Goal: Task Accomplishment & Management: Use online tool/utility

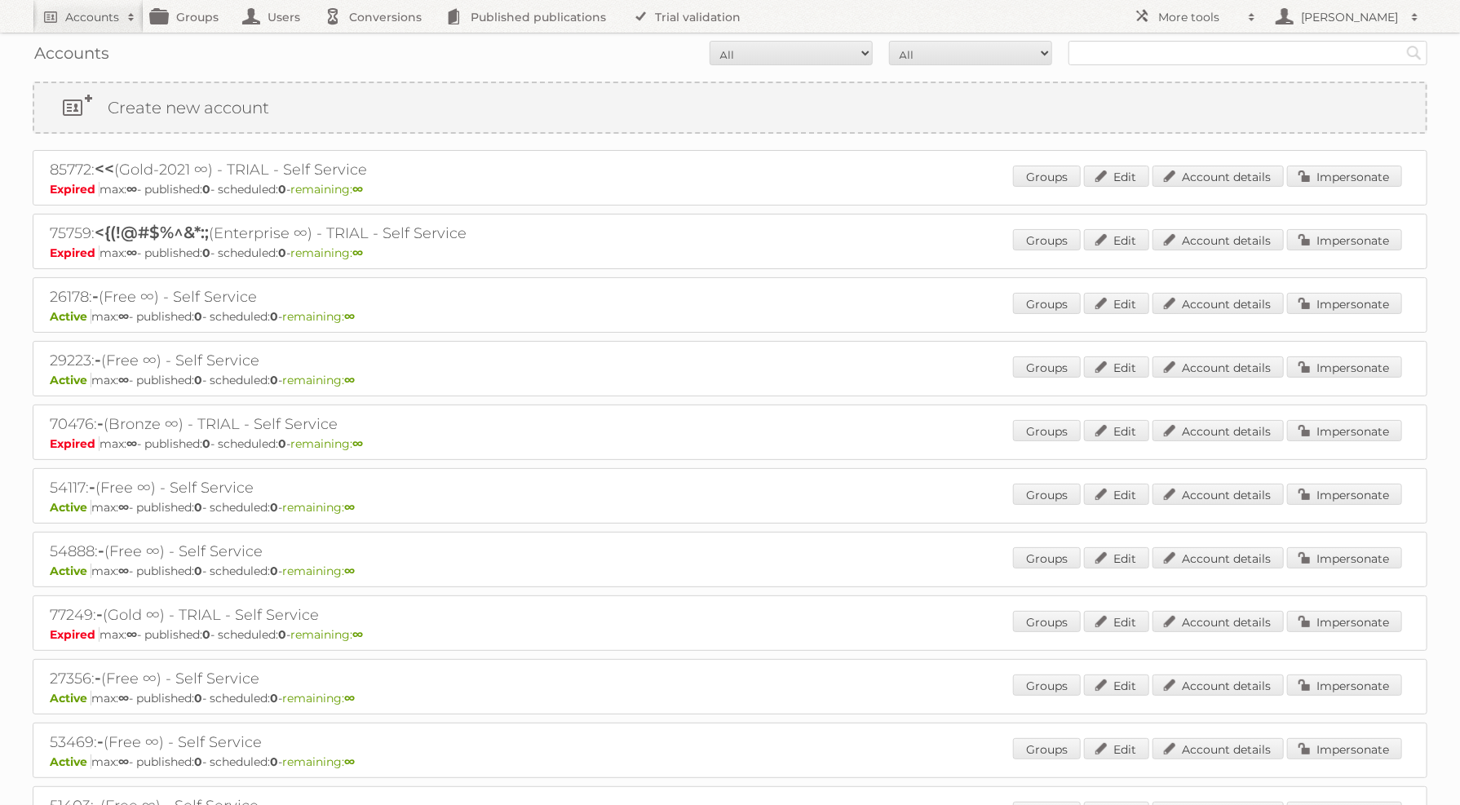
drag, startPoint x: 1163, startPoint y: 65, endPoint x: 1155, endPoint y: 53, distance: 14.7
click at [1155, 53] on div "Accounts All Active Expired Pending All Paid Trials Self service Search" at bounding box center [730, 53] width 1395 height 41
click at [1157, 53] on input "text" at bounding box center [1248, 53] width 359 height 24
type input "intratuin"
click at [1402, 41] on input "Search" at bounding box center [1414, 53] width 24 height 24
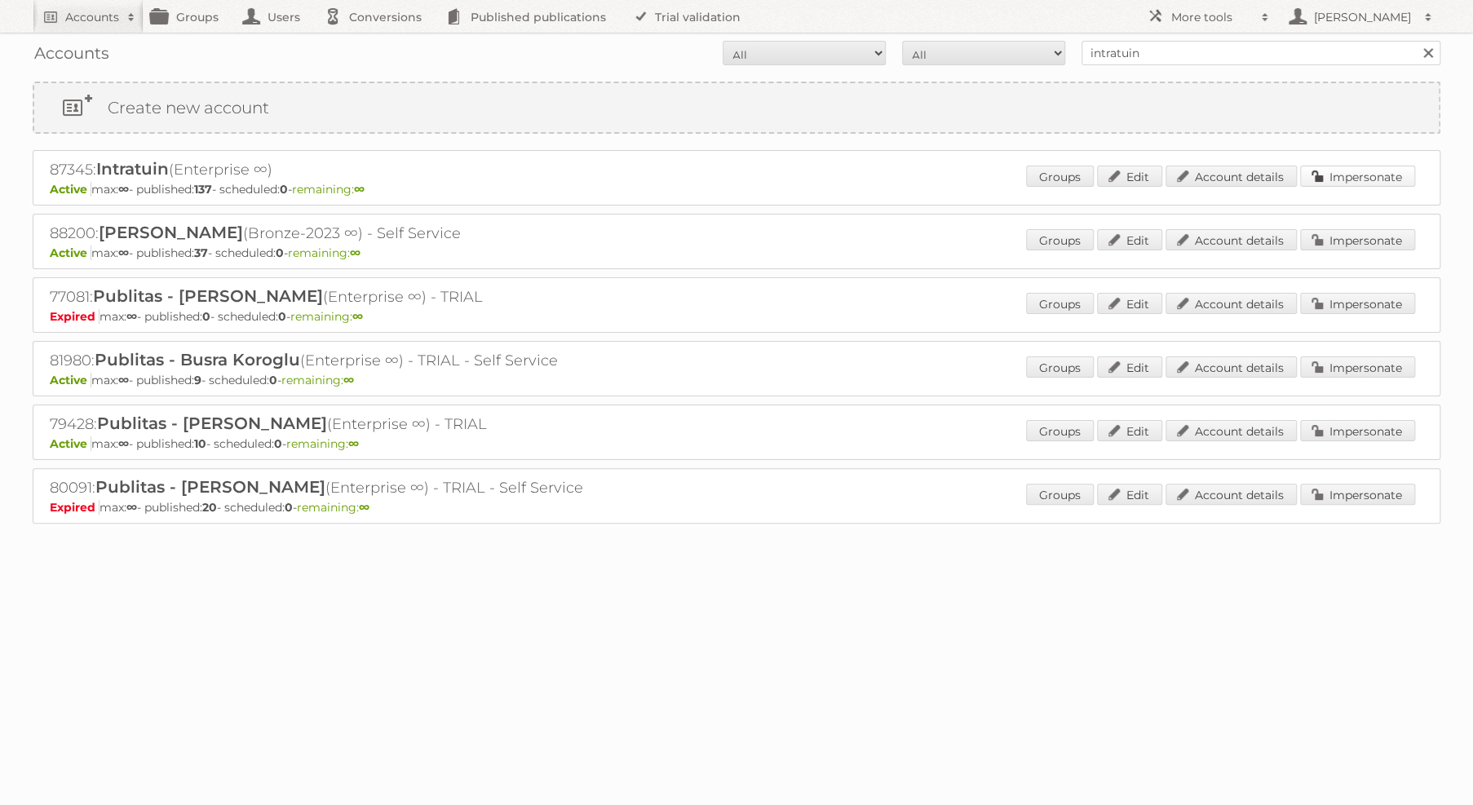
click at [1322, 177] on link "Impersonate" at bounding box center [1357, 176] width 115 height 21
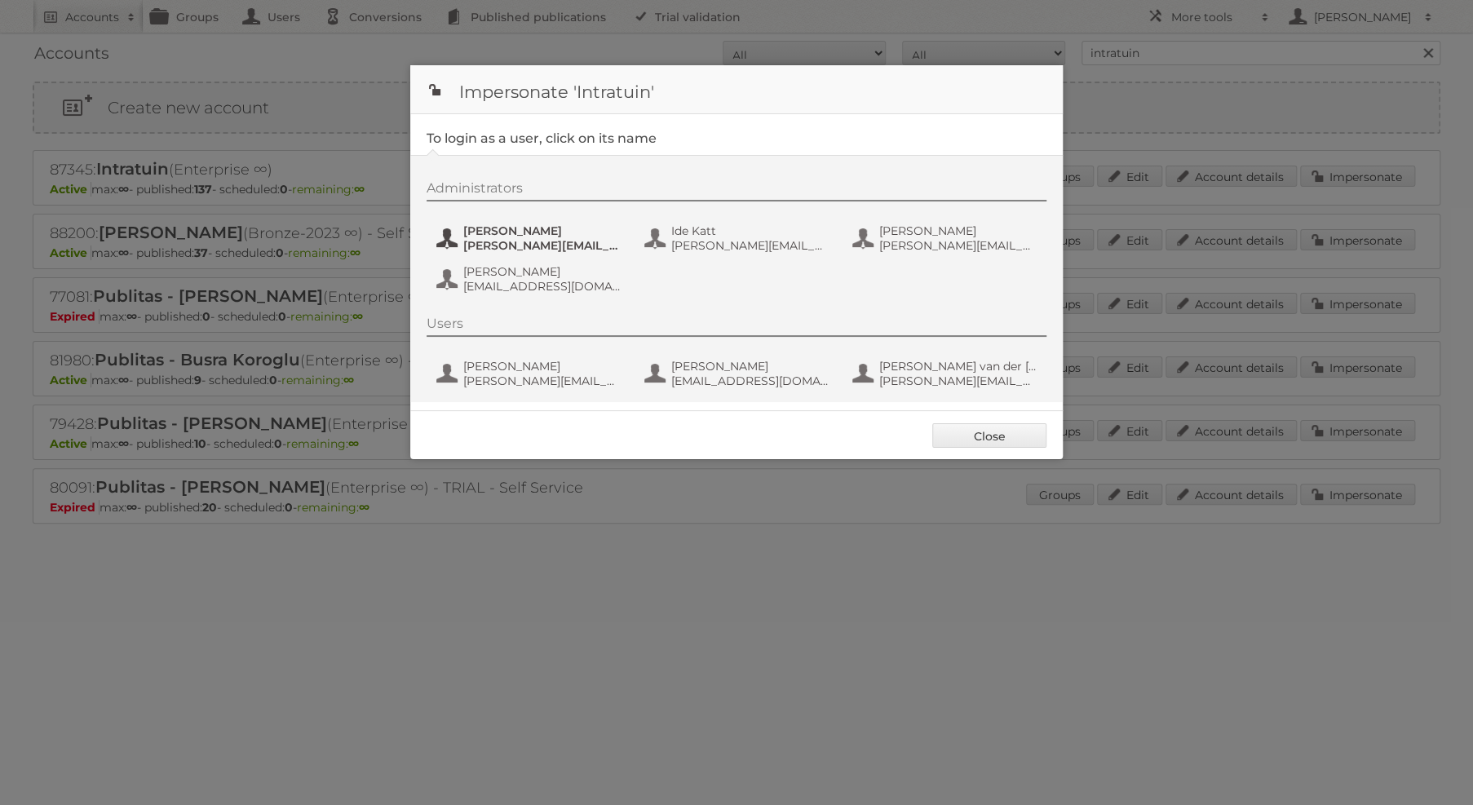
click at [534, 228] on span "[PERSON_NAME]" at bounding box center [542, 230] width 158 height 15
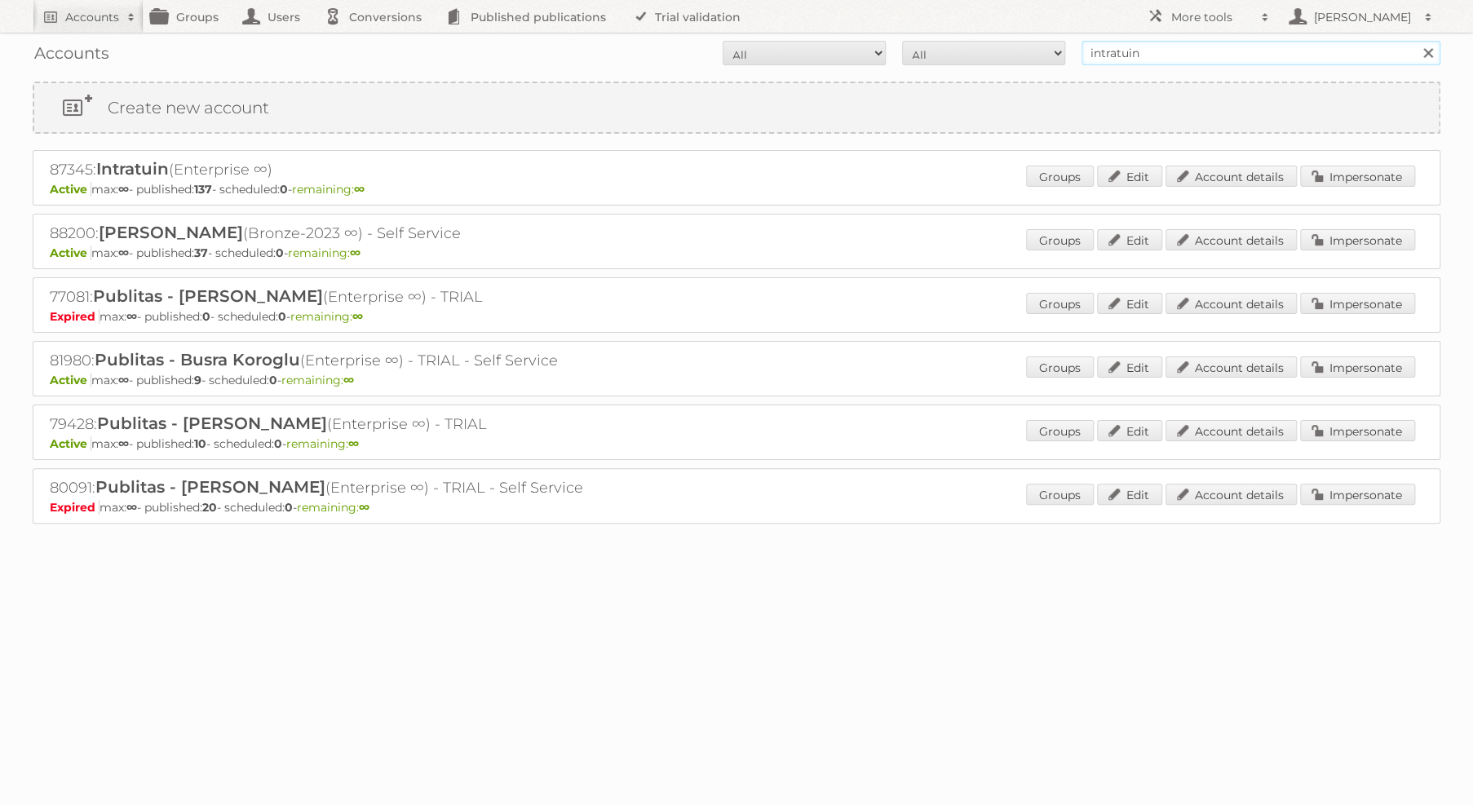
click at [1268, 63] on input "intratuin" at bounding box center [1261, 53] width 359 height 24
type input "plus retail"
click at [1415, 41] on input "Search" at bounding box center [1427, 53] width 24 height 24
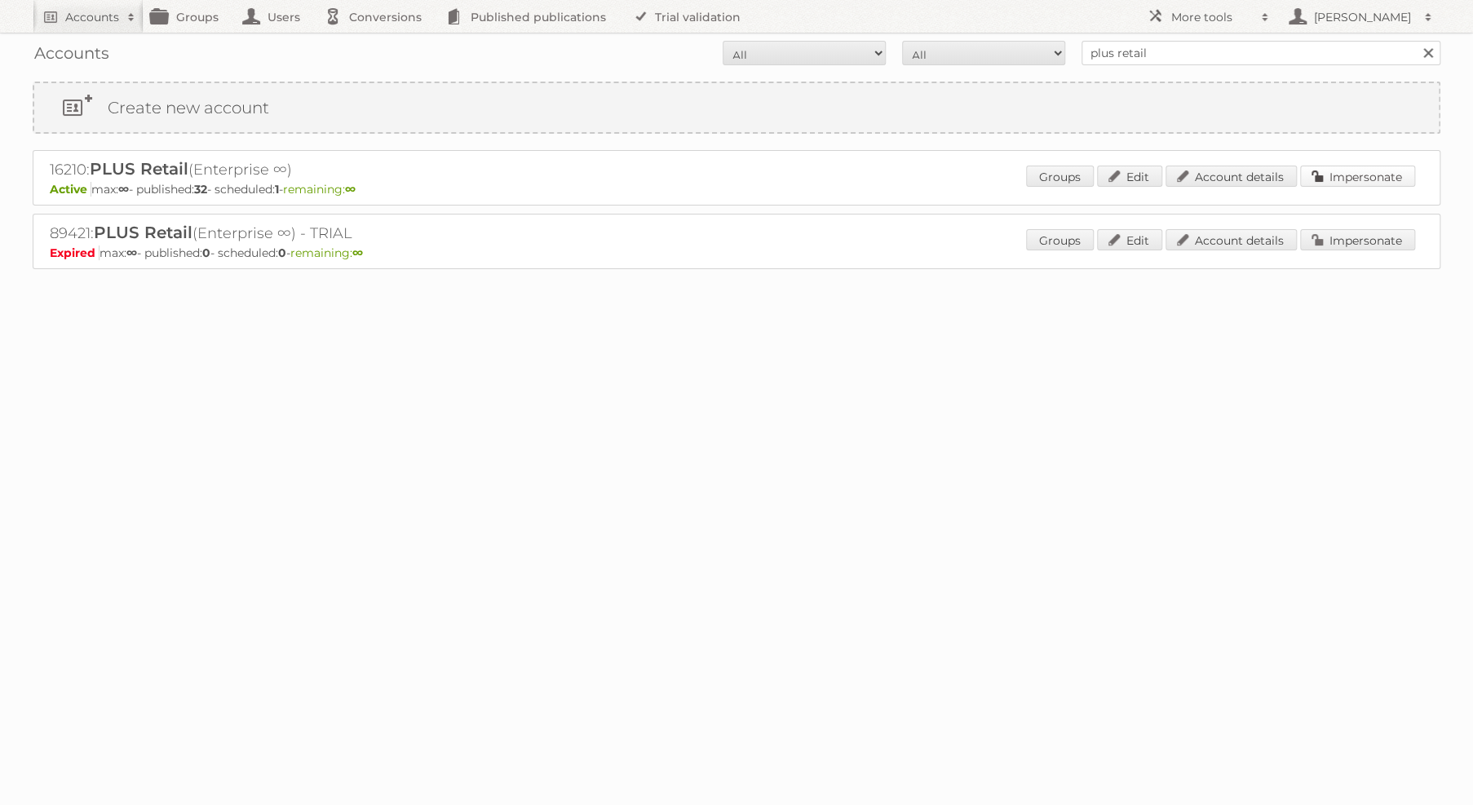
click at [1332, 177] on link "Impersonate" at bounding box center [1357, 176] width 115 height 21
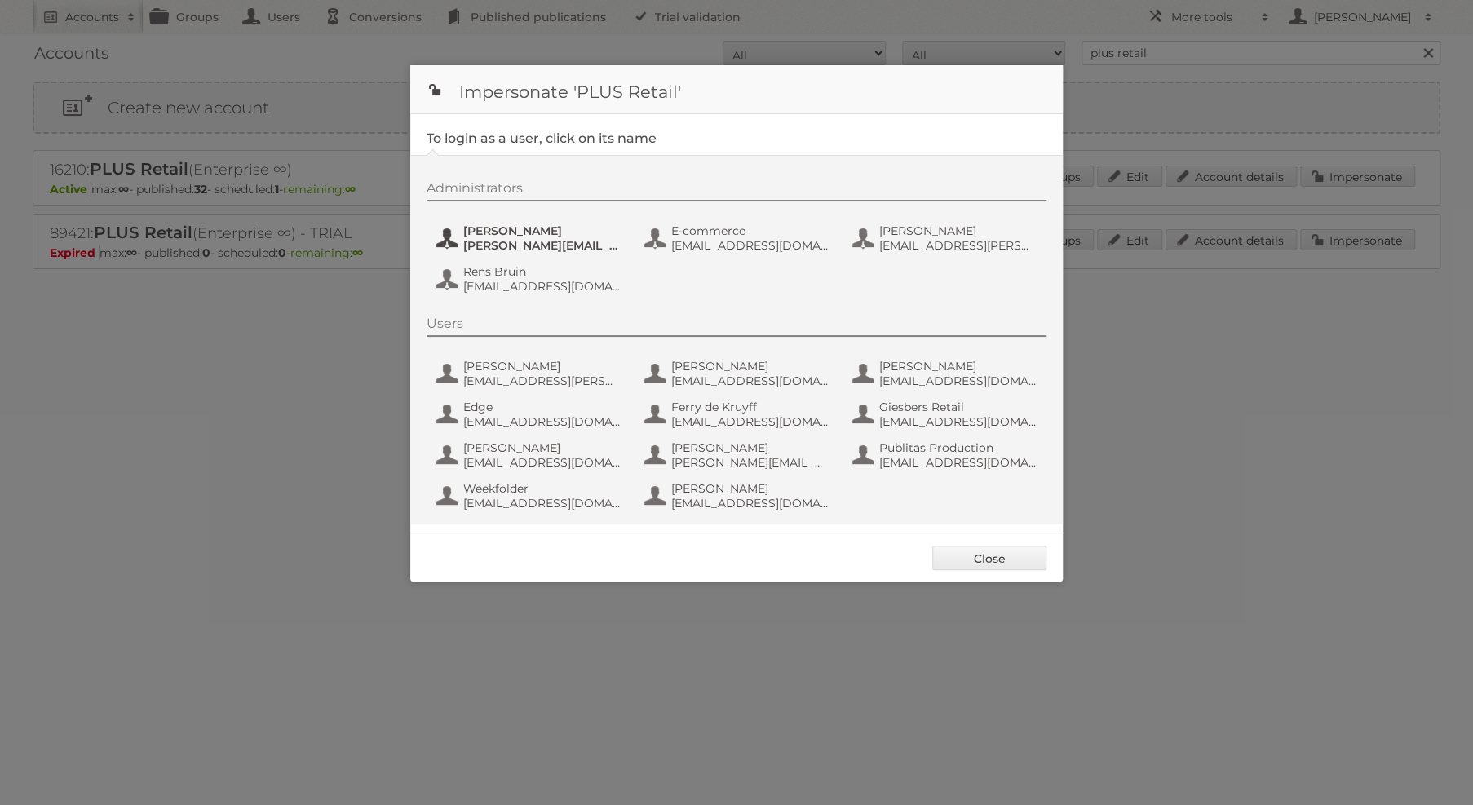
click at [586, 251] on span "chantal.koolhout@coop.nl" at bounding box center [542, 245] width 158 height 15
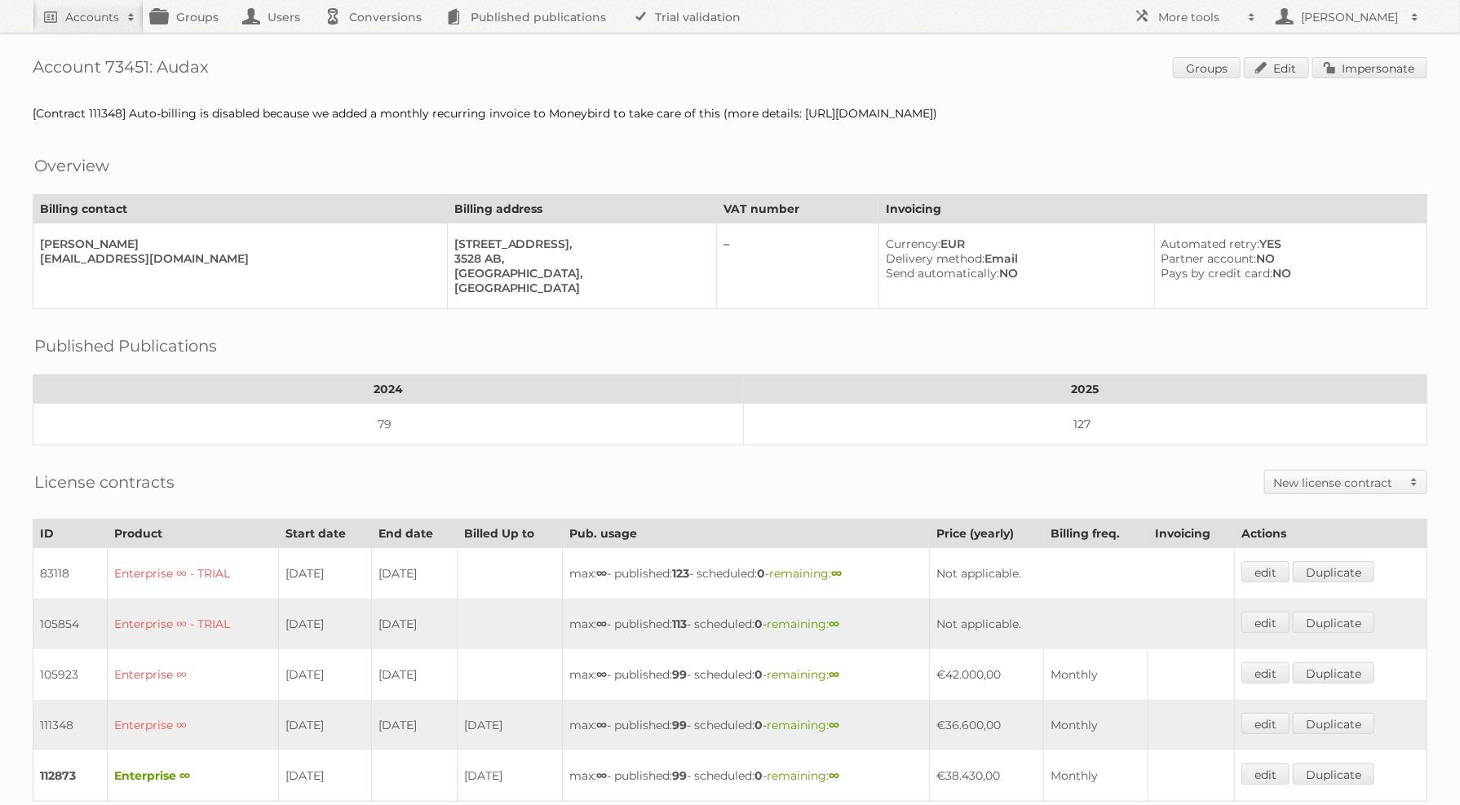
click at [1384, 79] on span "Groups Edit Impersonate" at bounding box center [1300, 69] width 254 height 24
click at [1383, 69] on link "Impersonate" at bounding box center [1369, 67] width 115 height 21
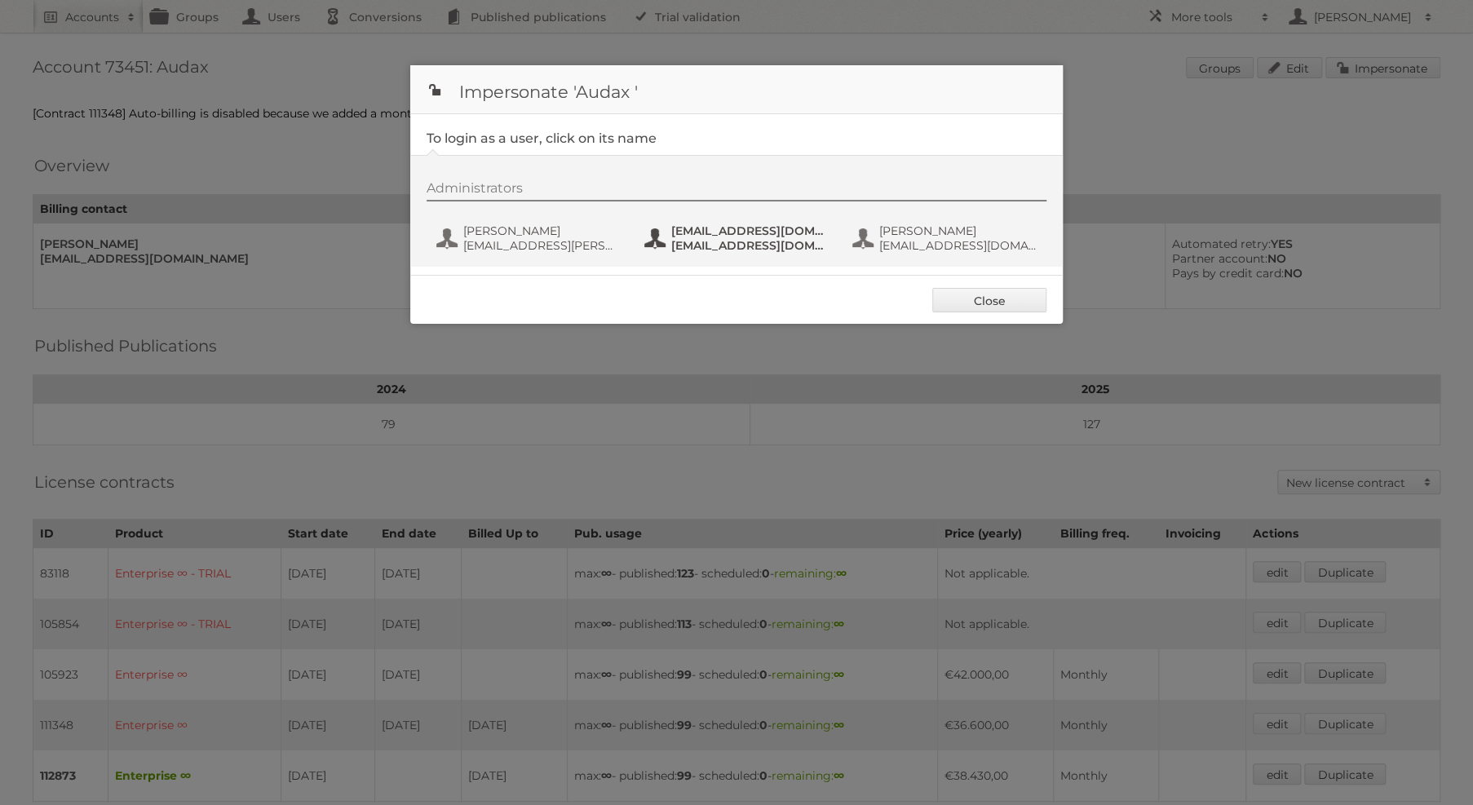
click at [757, 238] on span "fs+audax@publitas.com" at bounding box center [750, 245] width 158 height 15
